Goal: Transaction & Acquisition: Obtain resource

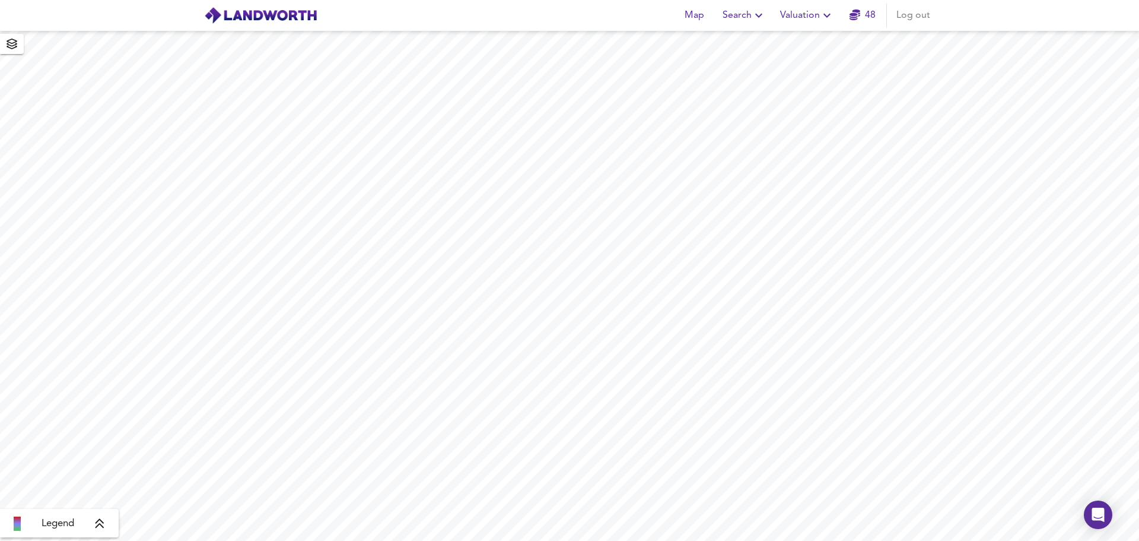
click at [824, 14] on icon "button" at bounding box center [827, 15] width 14 height 14
click at [781, 38] on li "New Valuation Report" at bounding box center [808, 42] width 142 height 21
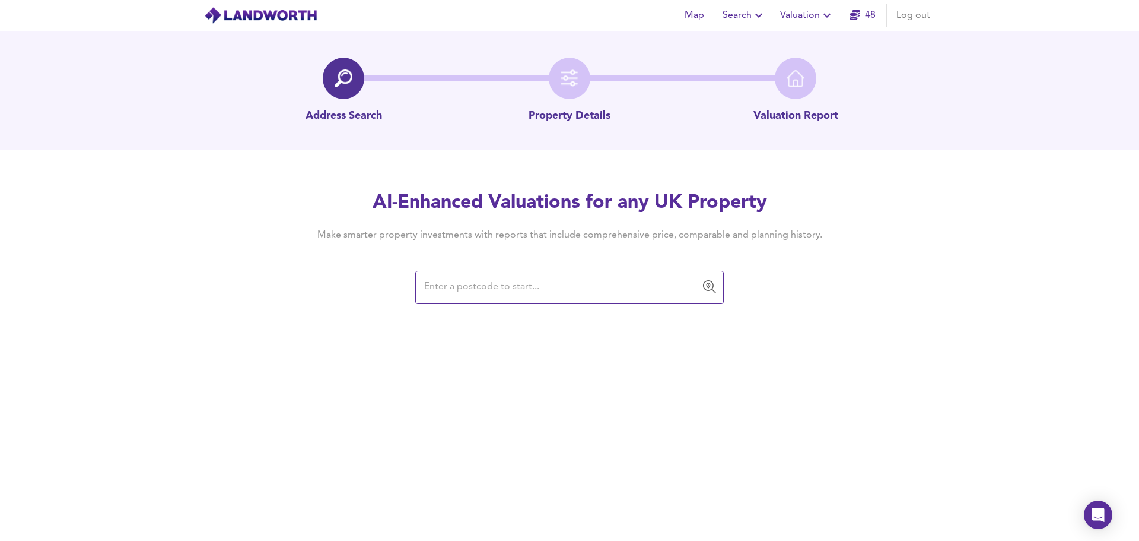
click at [451, 289] on input "text" at bounding box center [561, 287] width 280 height 23
type input "SK17 6BZ"
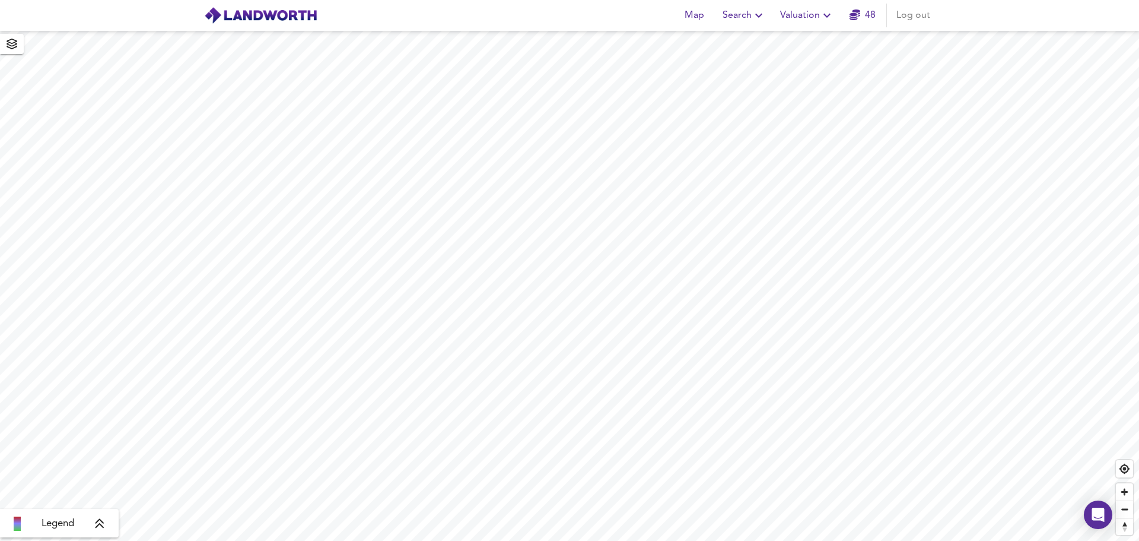
click at [824, 14] on icon "button" at bounding box center [827, 15] width 14 height 14
click at [807, 40] on li "New Valuation Report" at bounding box center [808, 42] width 142 height 21
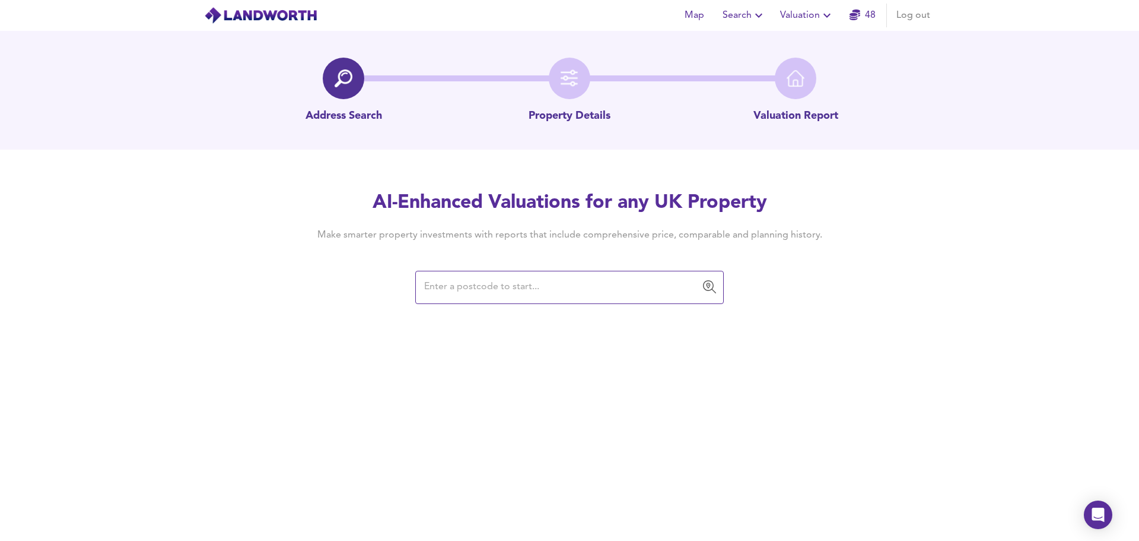
click at [563, 285] on input "text" at bounding box center [561, 287] width 280 height 23
type input "SK17 6BZ"
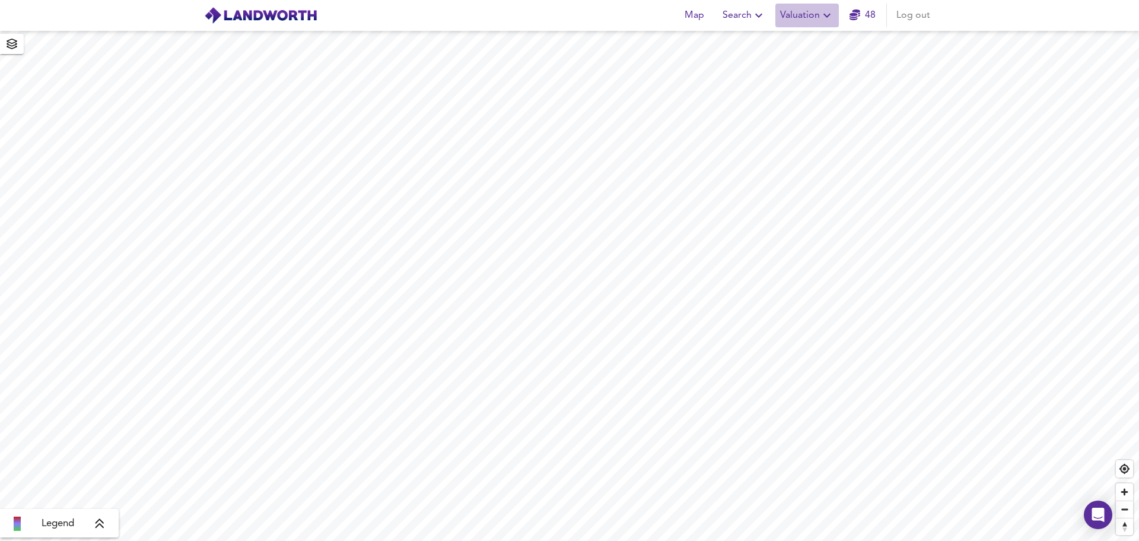
click at [828, 17] on icon "button" at bounding box center [827, 16] width 7 height 4
click at [808, 38] on li "New Valuation Report" at bounding box center [808, 42] width 142 height 21
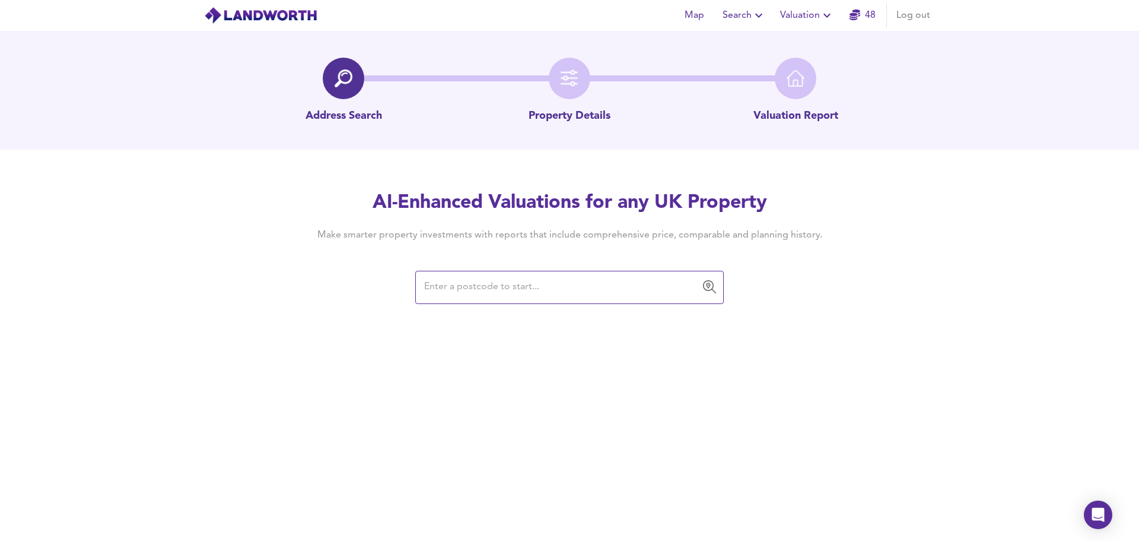
click at [453, 290] on input "text" at bounding box center [561, 287] width 280 height 23
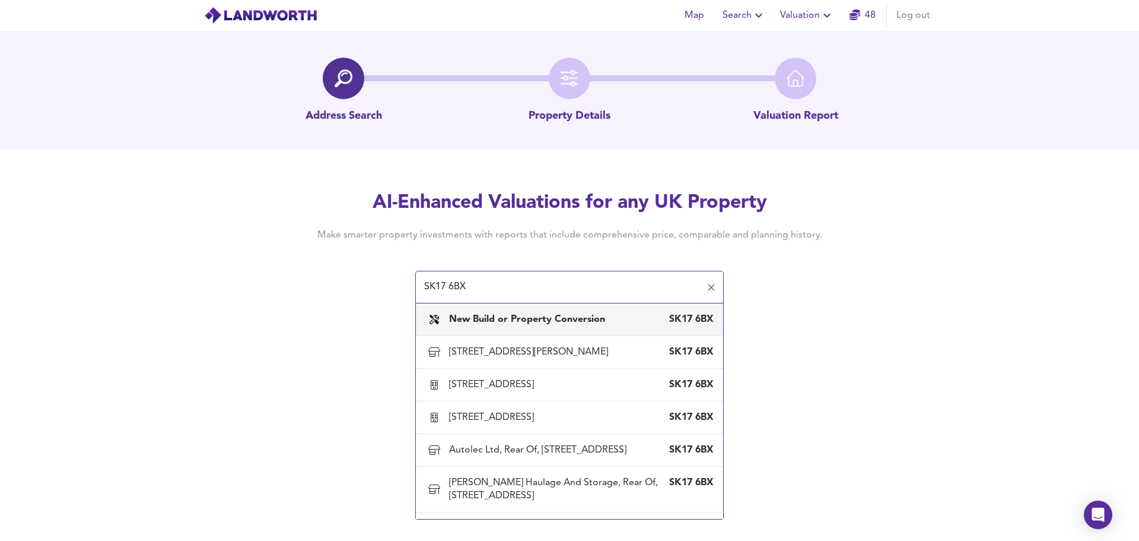
click at [469, 285] on input "SK17 6BX" at bounding box center [561, 287] width 280 height 23
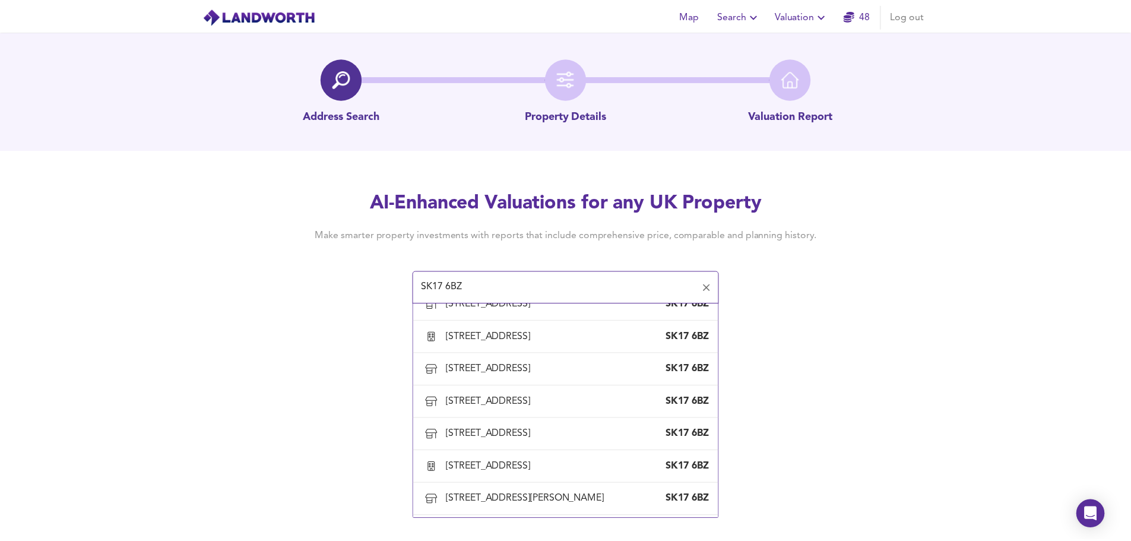
scroll to position [542, 0]
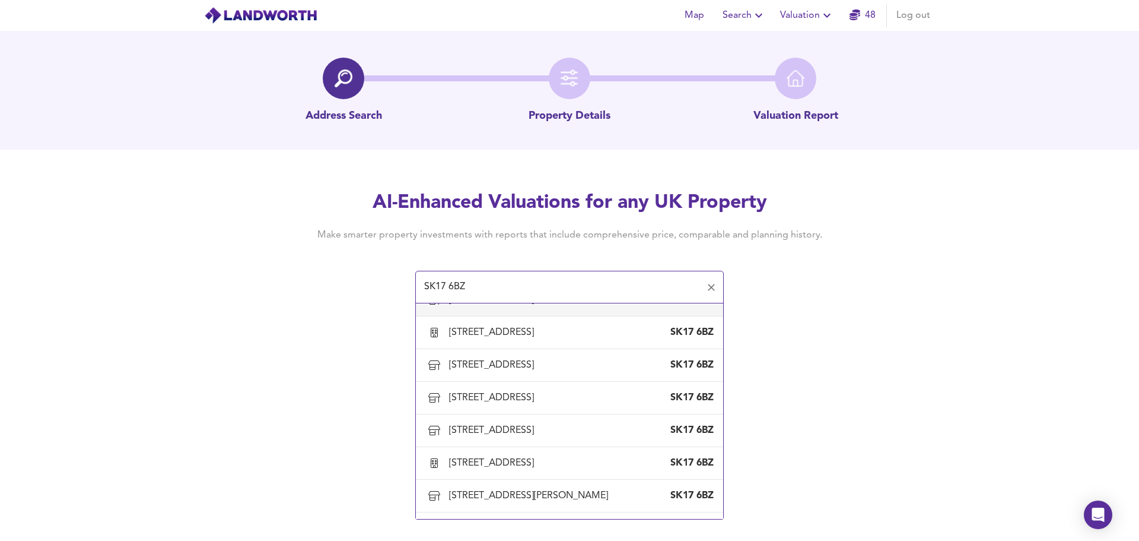
click at [518, 306] on div "[STREET_ADDRESS]" at bounding box center [494, 299] width 90 height 13
type input "[STREET_ADDRESS]"
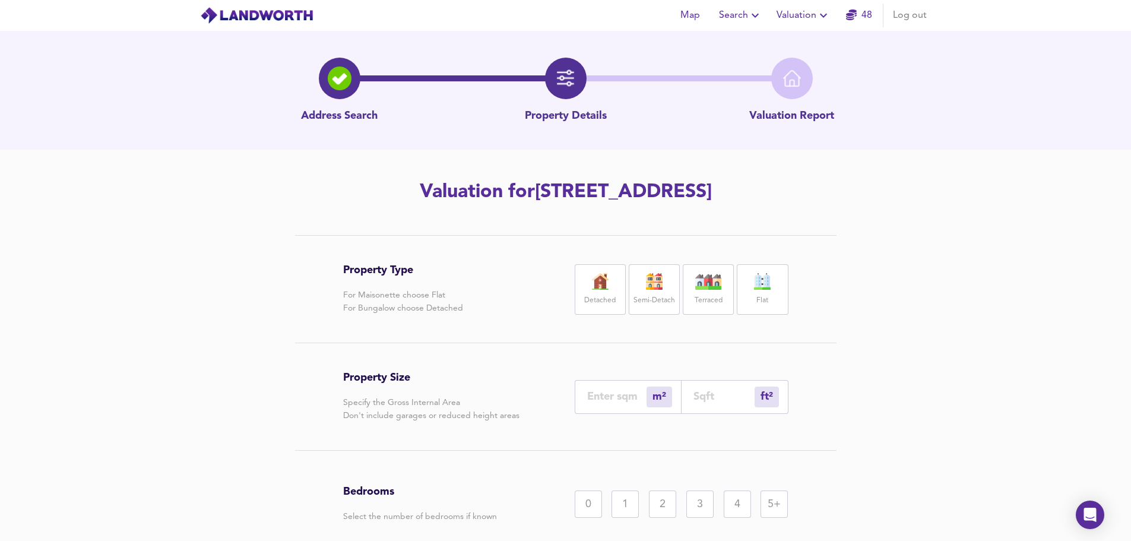
click at [757, 284] on img at bounding box center [762, 281] width 30 height 17
click at [724, 391] on input "number" at bounding box center [723, 396] width 61 height 12
type input "1"
type input "8"
type input "7"
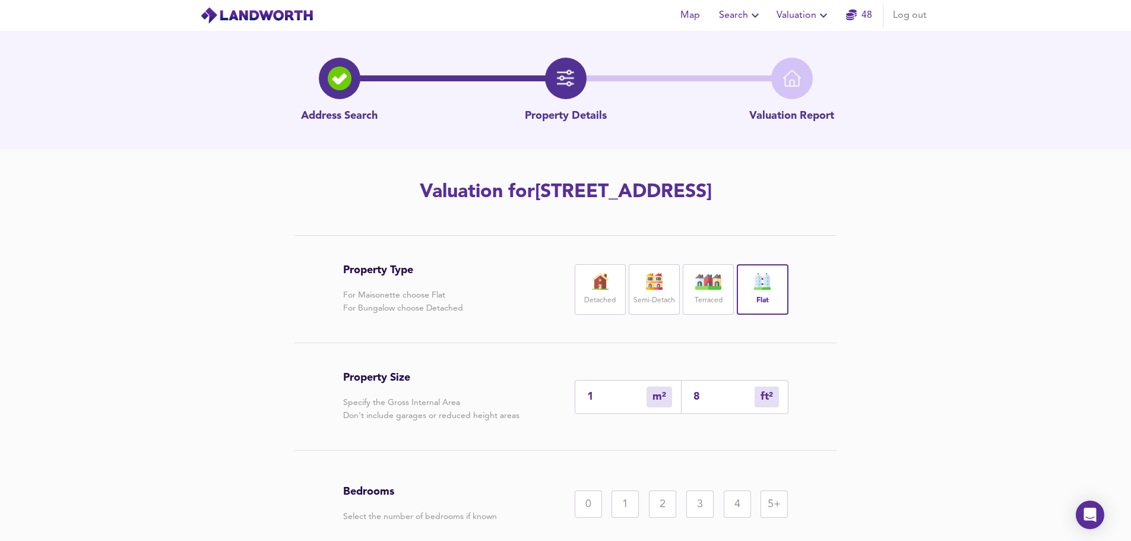
type input "80"
type input "75"
type input "807"
click at [703, 503] on div "3" at bounding box center [699, 503] width 27 height 27
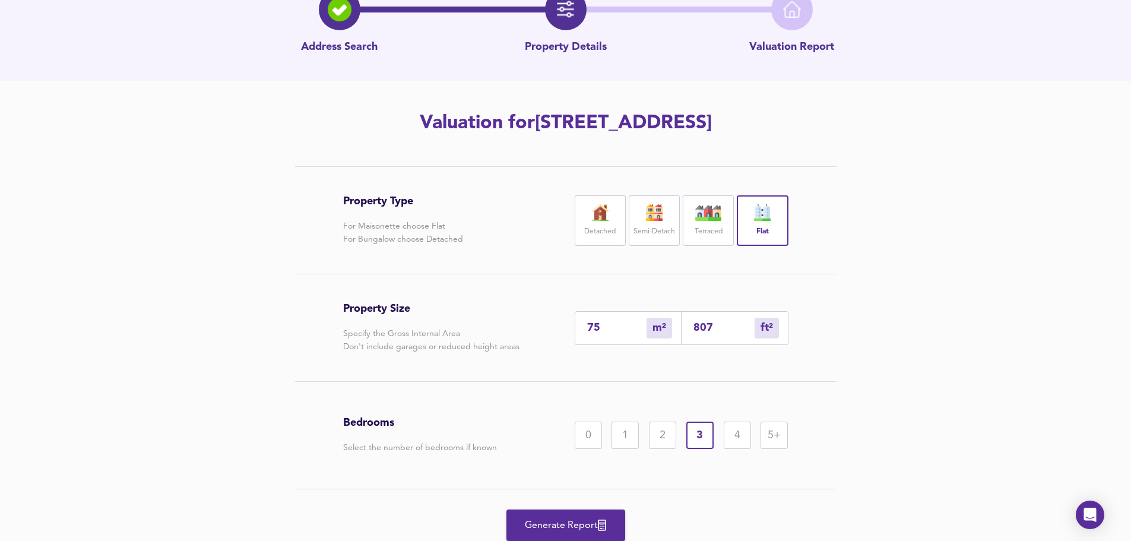
scroll to position [81, 0]
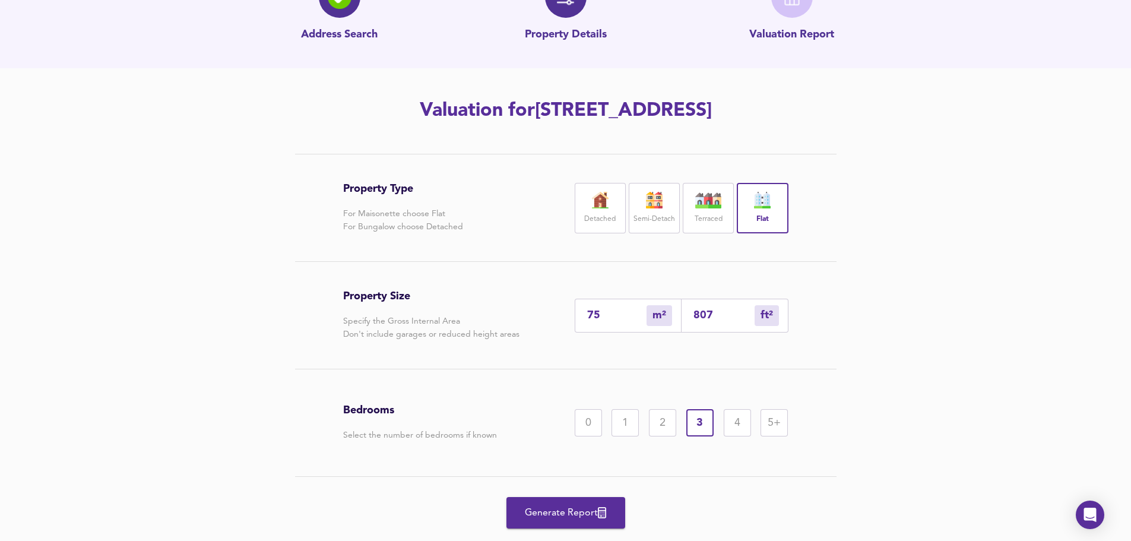
click at [550, 506] on span "Generate Report" at bounding box center [565, 512] width 95 height 17
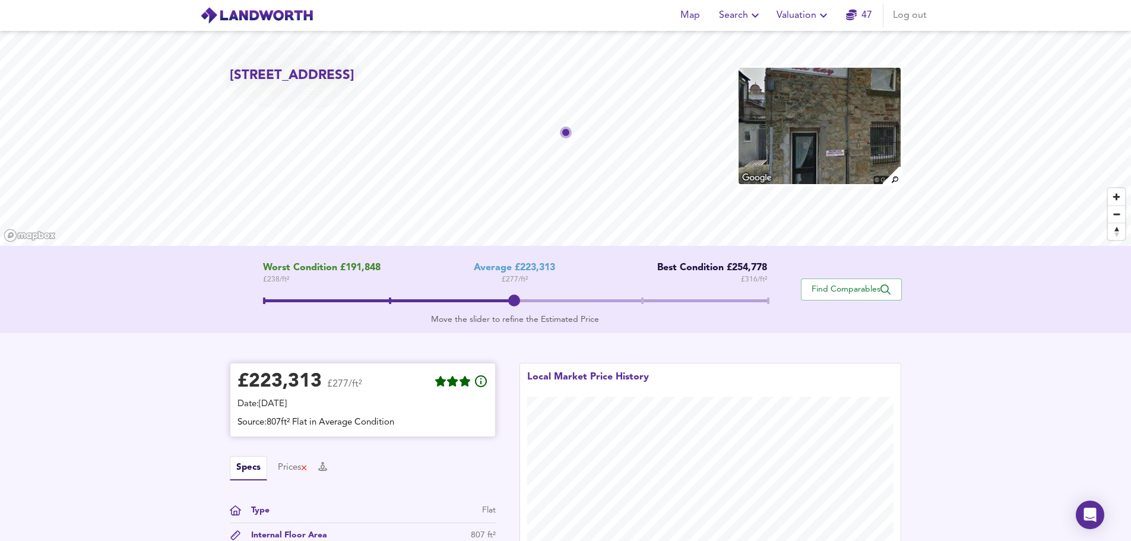
click at [299, 405] on div "Date: [DATE]" at bounding box center [362, 404] width 250 height 13
drag, startPoint x: 238, startPoint y: 384, endPoint x: 483, endPoint y: 419, distance: 247.6
click at [483, 419] on div "£ 223,313 £277/ft² Date: [DATE] Source: 807ft² Flat in Average Condition" at bounding box center [362, 399] width 250 height 59
copy div "£ 223,313 £277/ft² Date: [DATE] Source: 807ft² Flat in Average Condition"
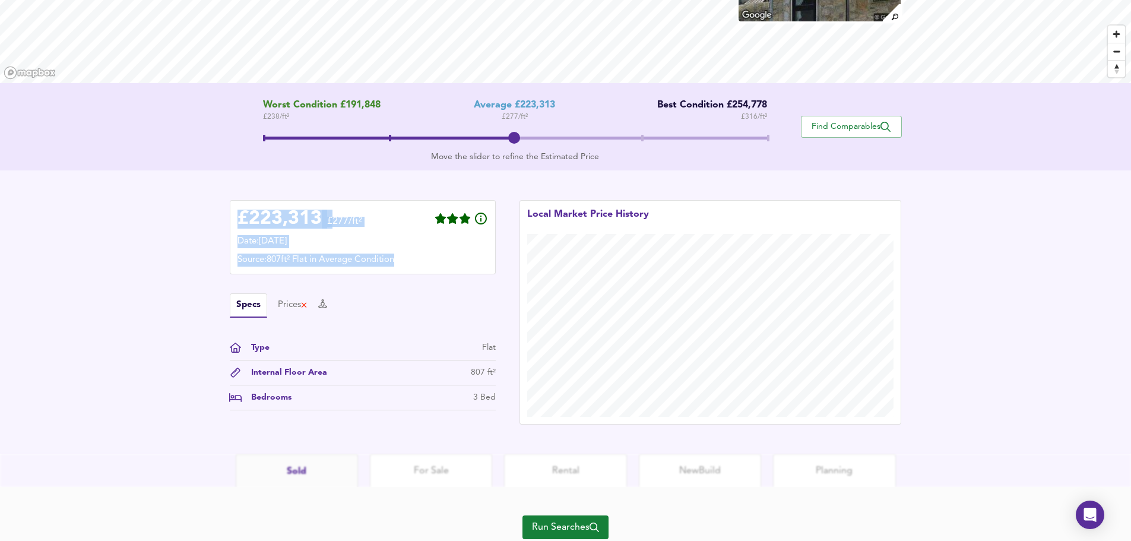
scroll to position [164, 0]
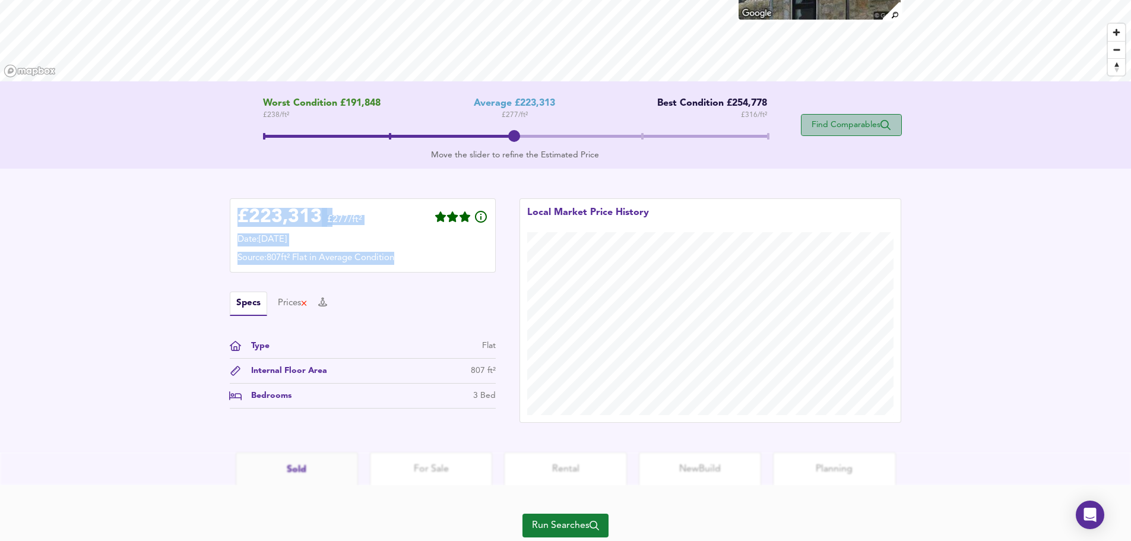
click at [856, 122] on span "Find Comparables" at bounding box center [851, 124] width 88 height 11
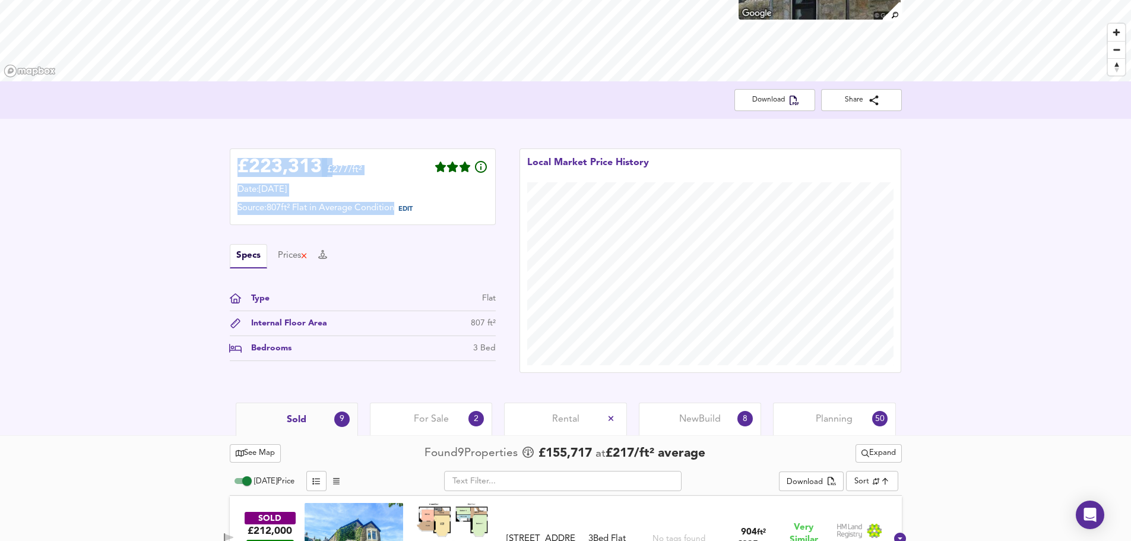
click at [433, 418] on span "For Sale" at bounding box center [431, 418] width 35 height 13
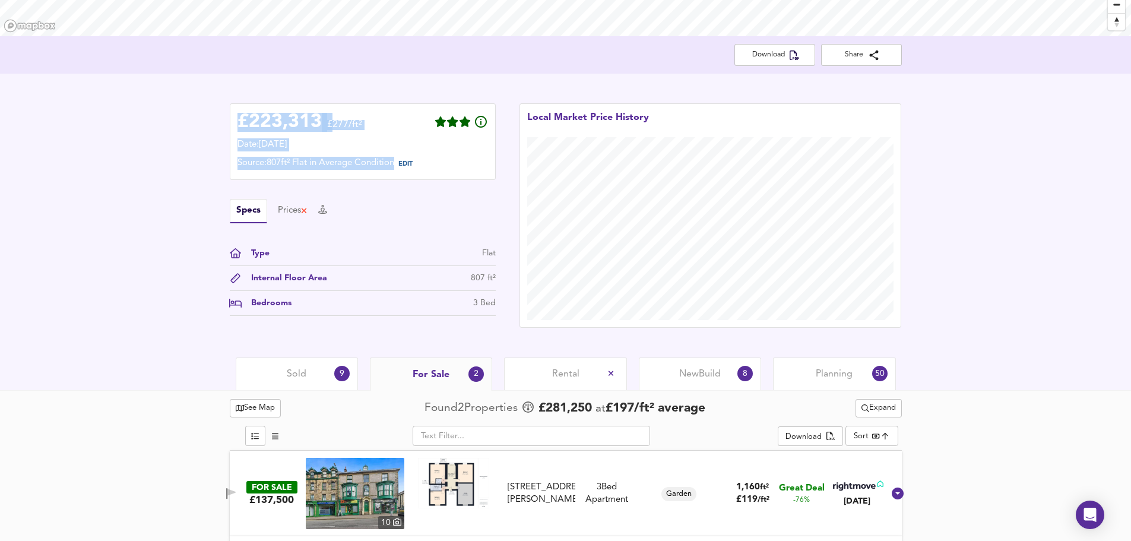
scroll to position [192, 0]
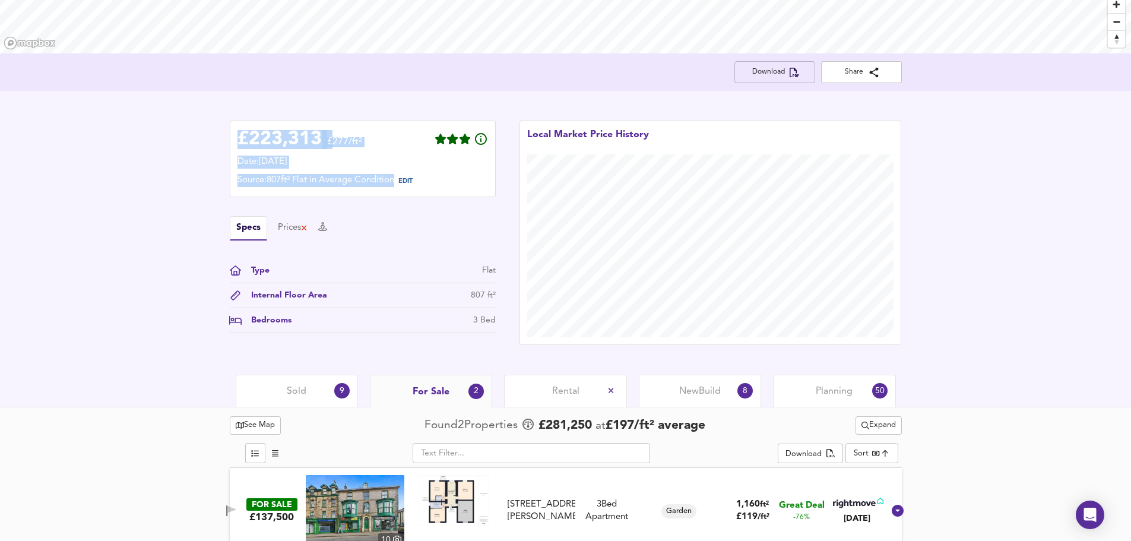
click at [778, 70] on span "Download" at bounding box center [775, 72] width 62 height 12
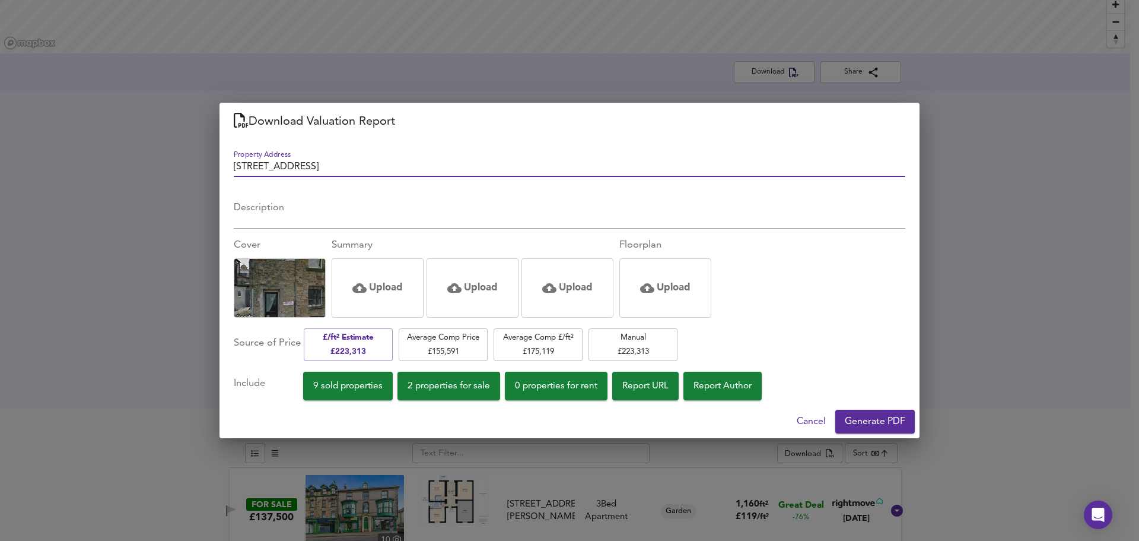
click at [865, 420] on span "Generate PDF" at bounding box center [875, 421] width 61 height 17
